Goal: Navigation & Orientation: Find specific page/section

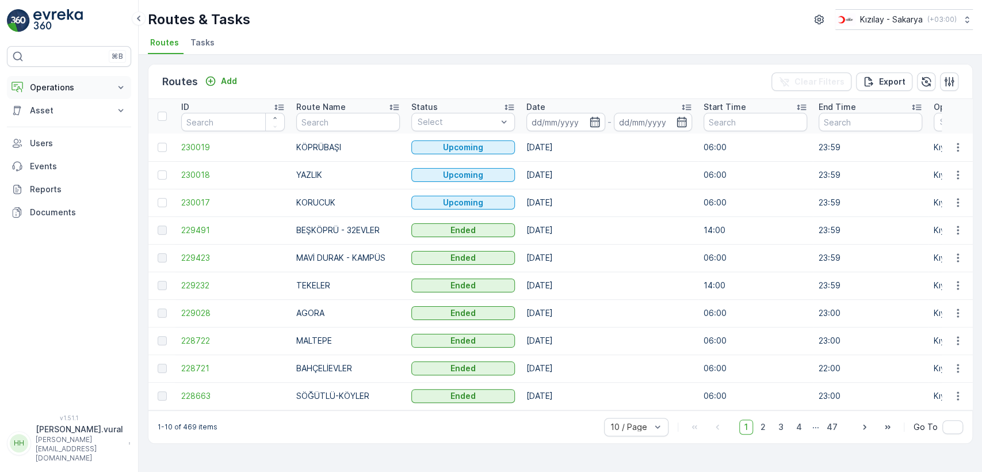
click at [52, 96] on button "Operations" at bounding box center [69, 87] width 124 height 23
click at [69, 134] on p "Routes & Tasks" at bounding box center [58, 139] width 59 height 12
click at [78, 150] on link "Cockpit" at bounding box center [78, 155] width 106 height 16
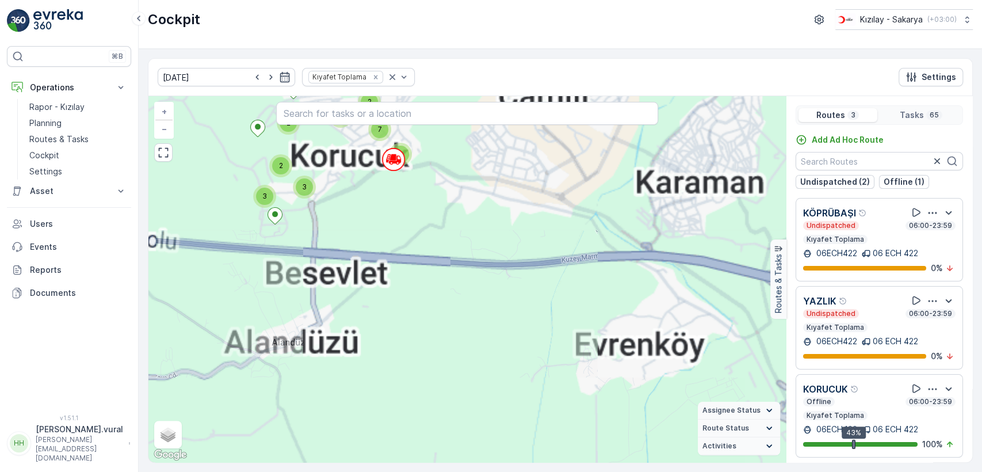
drag, startPoint x: 359, startPoint y: 196, endPoint x: 371, endPoint y: 261, distance: 66.2
click at [385, 268] on div "2 3 3 2 4 3 2 2 3 4 2 3 3 2 2 2 2 7 + − Satellite Roadmap Terrain Hybrid Leafle…" at bounding box center [466, 279] width 637 height 366
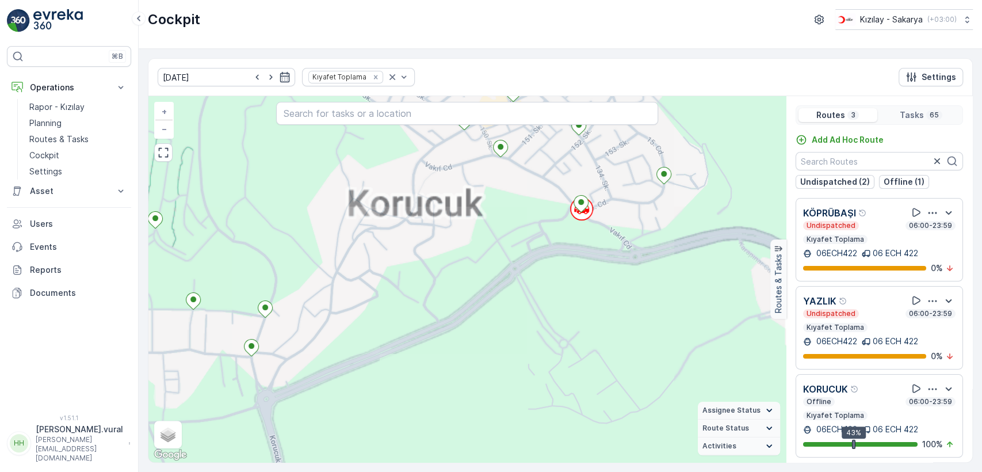
drag, startPoint x: 421, startPoint y: 281, endPoint x: 426, endPoint y: 338, distance: 56.5
click at [427, 337] on div "2 + − Satellite Roadmap Terrain Hybrid Leaflet Keyboard shortcuts Map Data Map …" at bounding box center [466, 279] width 637 height 366
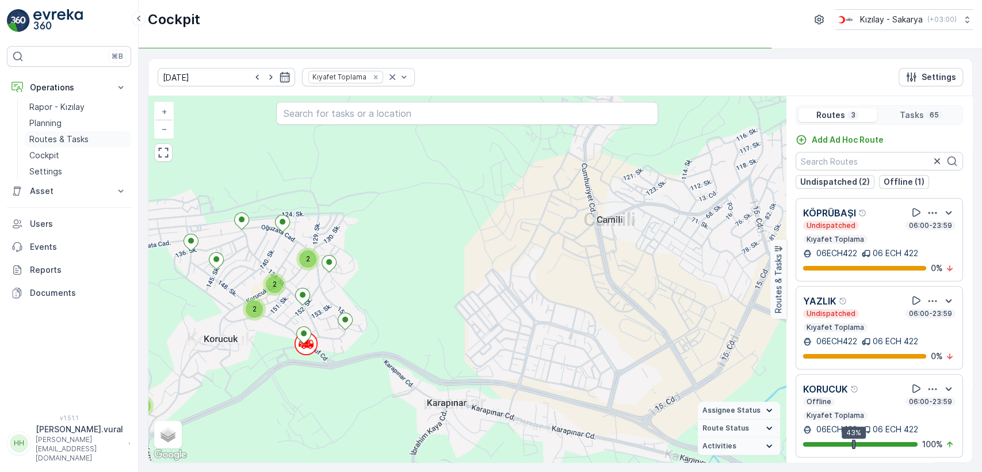
click at [89, 141] on link "Routes & Tasks" at bounding box center [78, 139] width 106 height 16
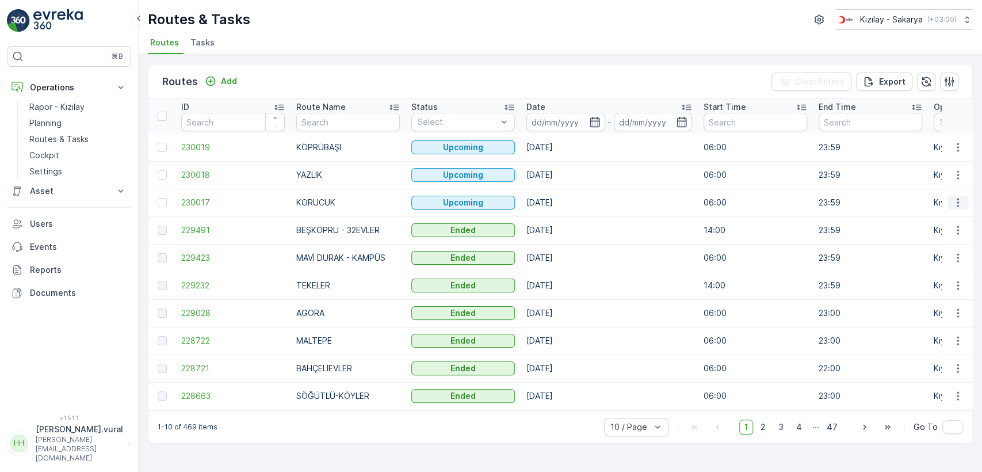
click at [949, 201] on button "button" at bounding box center [957, 203] width 21 height 14
click at [956, 216] on span "See More Details" at bounding box center [930, 220] width 67 height 12
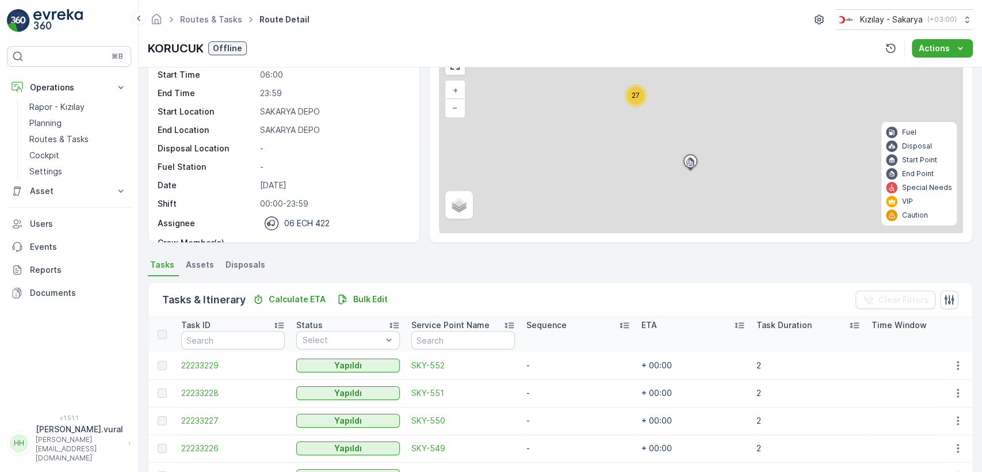
scroll to position [273, 0]
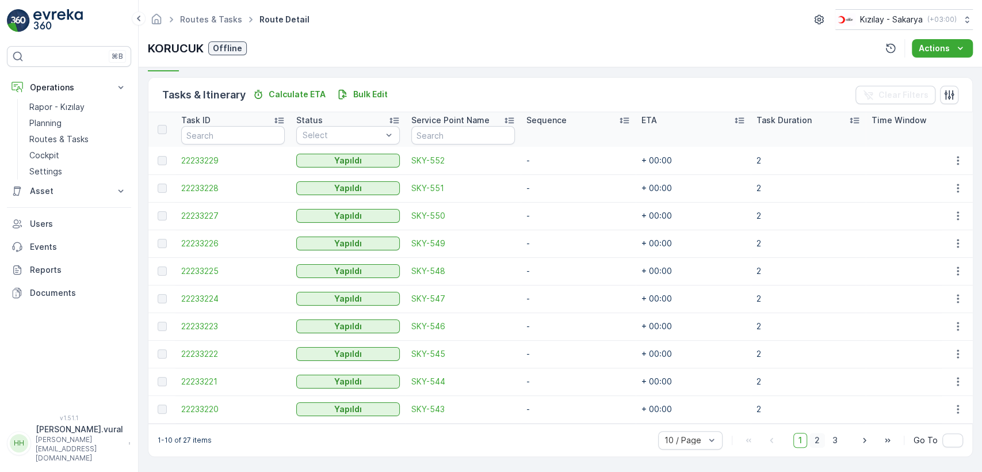
click at [815, 438] on span "2" at bounding box center [817, 439] width 16 height 15
click at [831, 443] on span "3" at bounding box center [835, 439] width 16 height 15
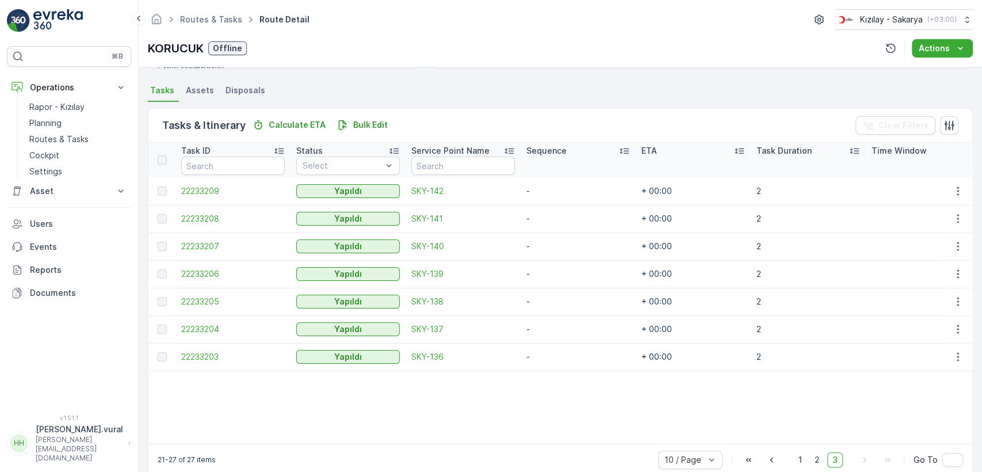
scroll to position [262, 0]
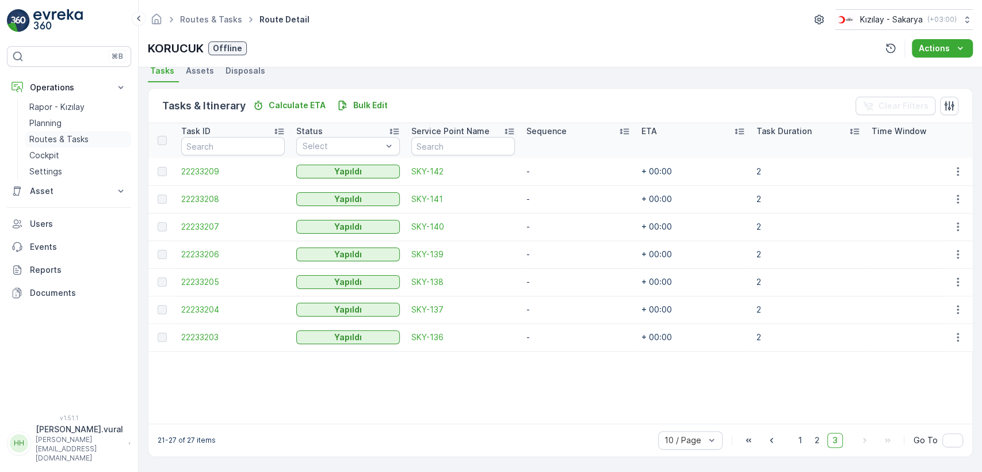
click at [39, 137] on p "Routes & Tasks" at bounding box center [58, 139] width 59 height 12
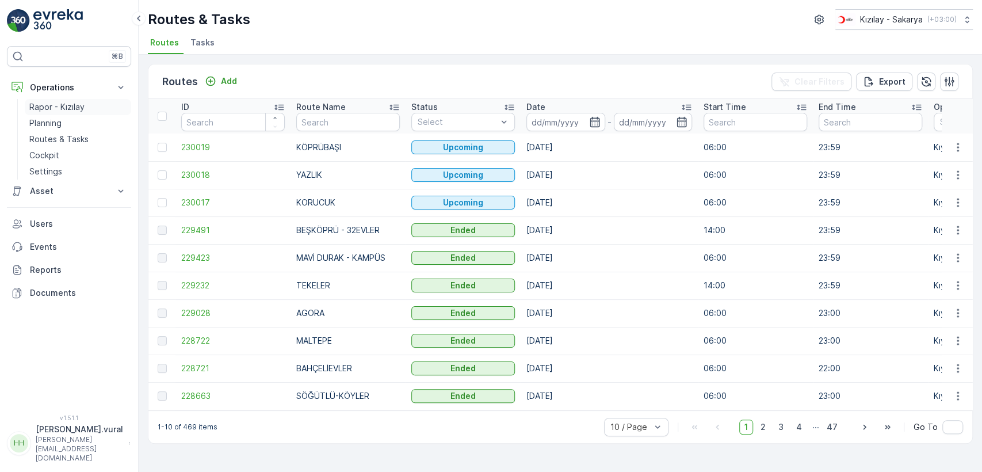
click at [88, 112] on link "Rapor - Kızılay" at bounding box center [78, 107] width 106 height 16
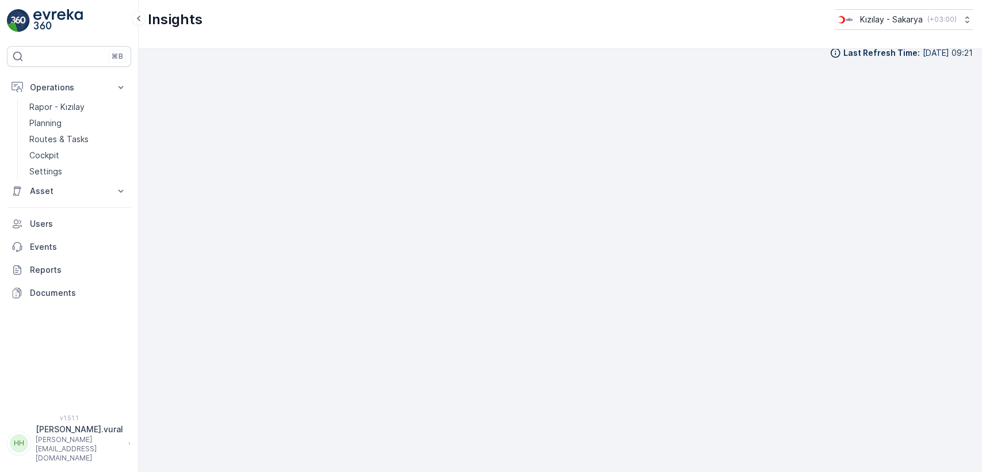
scroll to position [13, 0]
